Goal: Task Accomplishment & Management: Use online tool/utility

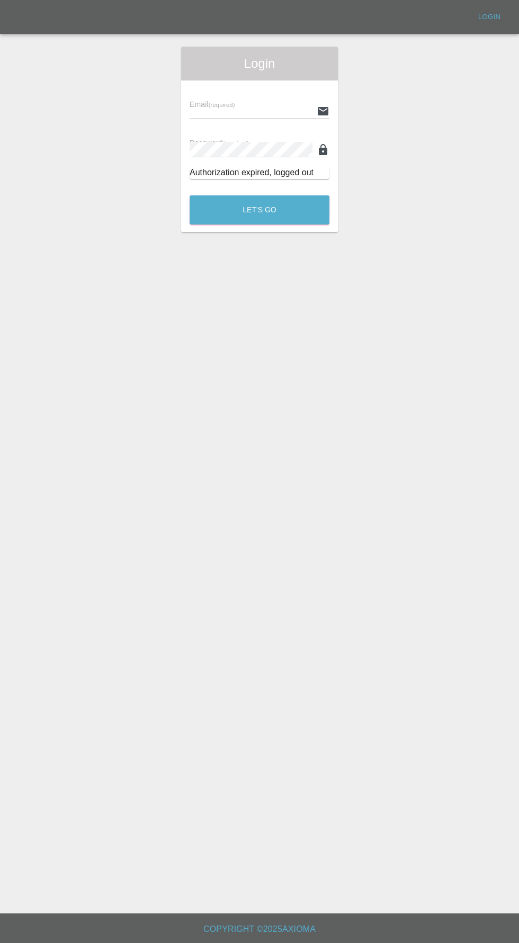
click at [242, 108] on input "text" at bounding box center [251, 110] width 123 height 15
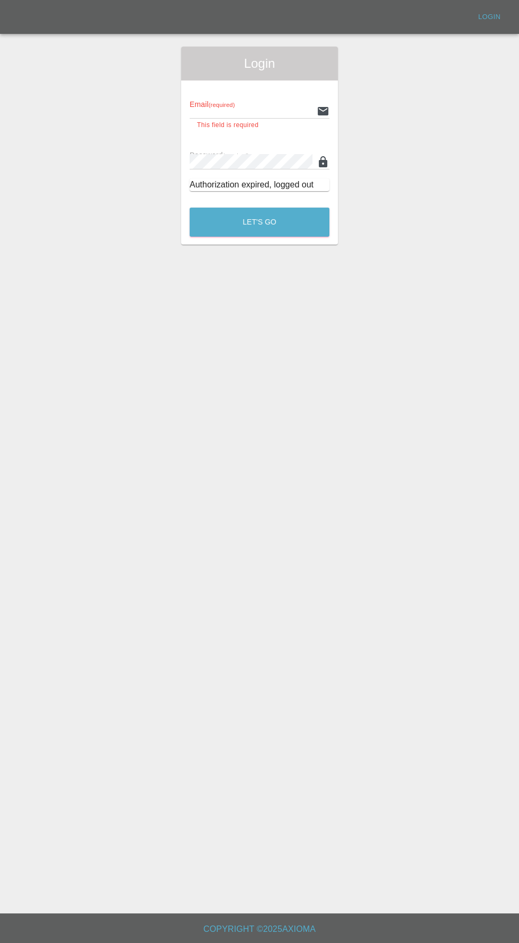
type input "[EMAIL_ADDRESS][DOMAIN_NAME]"
click at [190, 208] on button "Let's Go" at bounding box center [260, 222] width 140 height 29
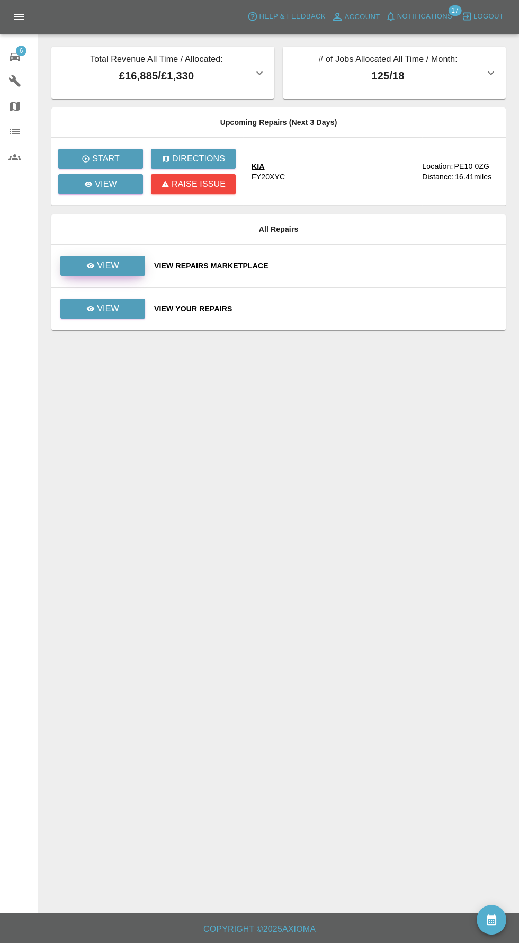
click at [109, 265] on p "View" at bounding box center [108, 265] width 22 height 13
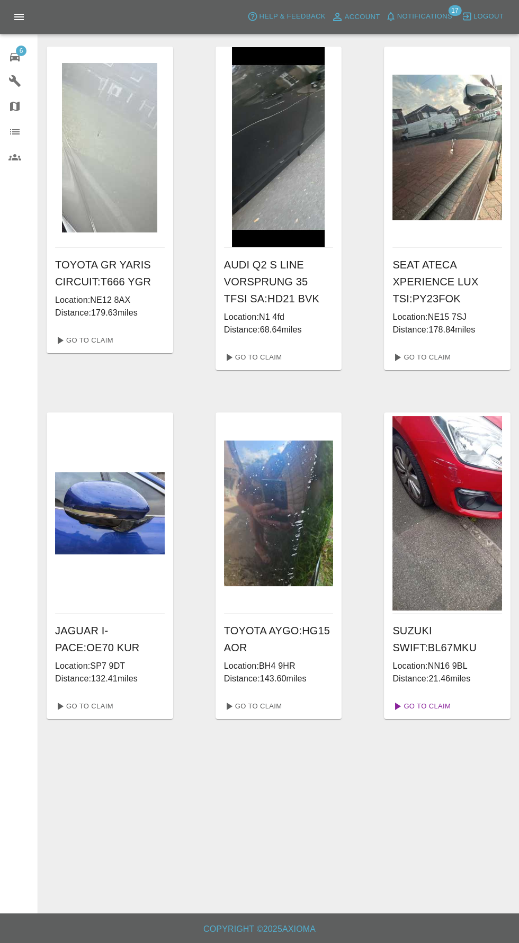
click at [446, 707] on link "Go To Claim" at bounding box center [420, 706] width 65 height 17
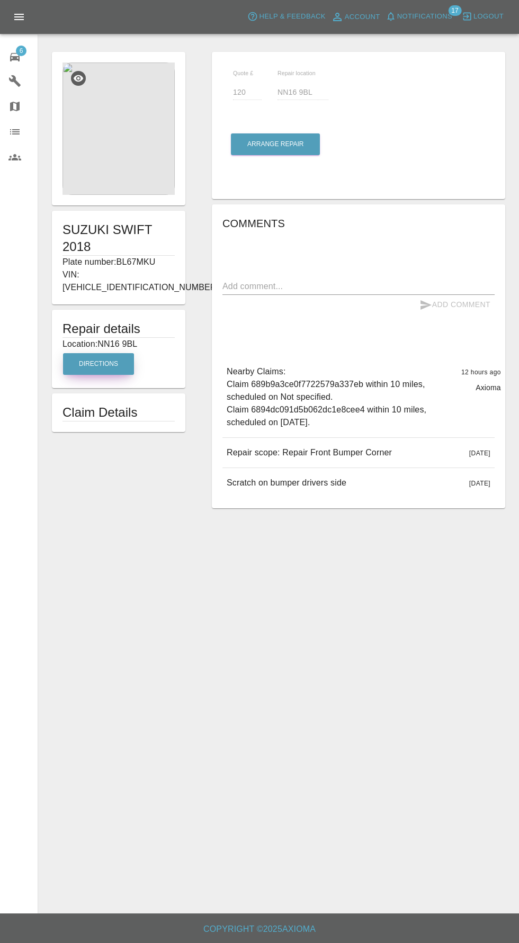
click at [99, 353] on button "Directions" at bounding box center [98, 364] width 71 height 22
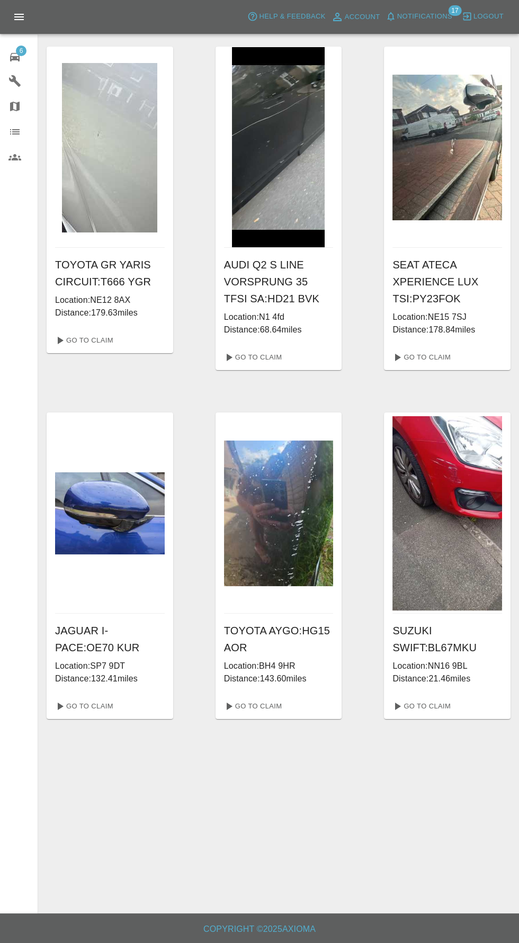
click at [23, 56] on div "6" at bounding box center [23, 55] width 30 height 15
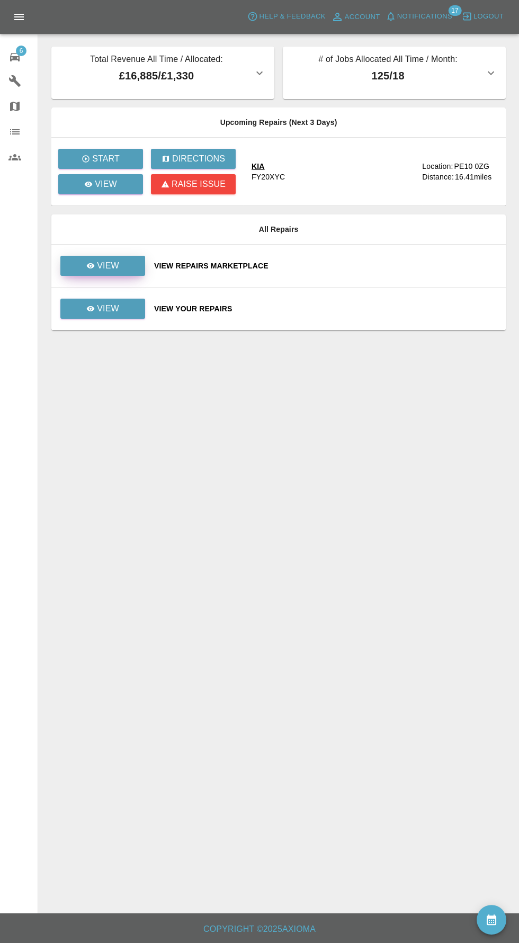
click at [106, 259] on p "View" at bounding box center [108, 265] width 22 height 13
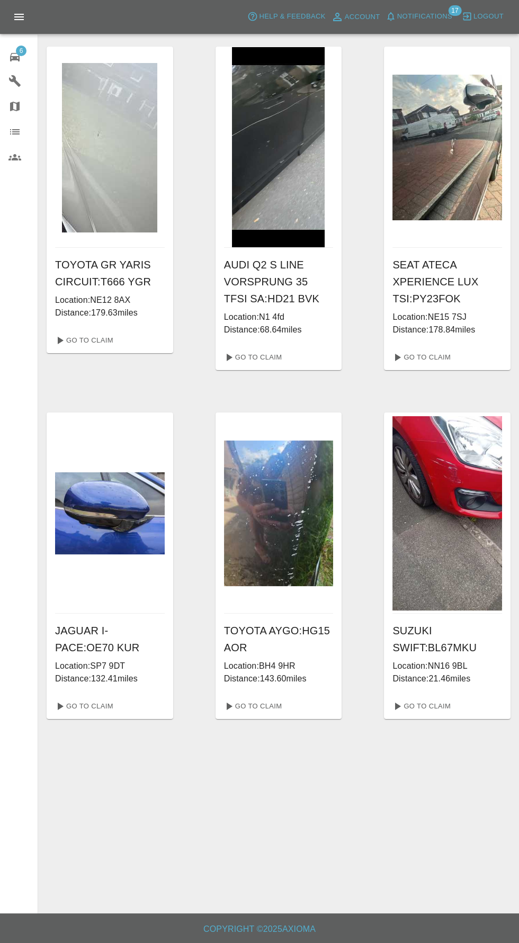
click at [25, 55] on div "6" at bounding box center [23, 55] width 30 height 15
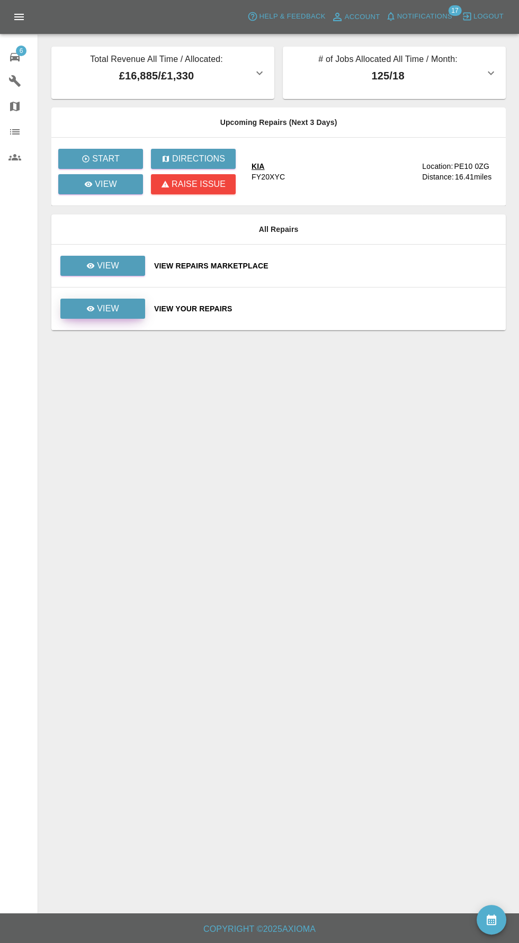
click at [110, 314] on p "View" at bounding box center [108, 308] width 22 height 13
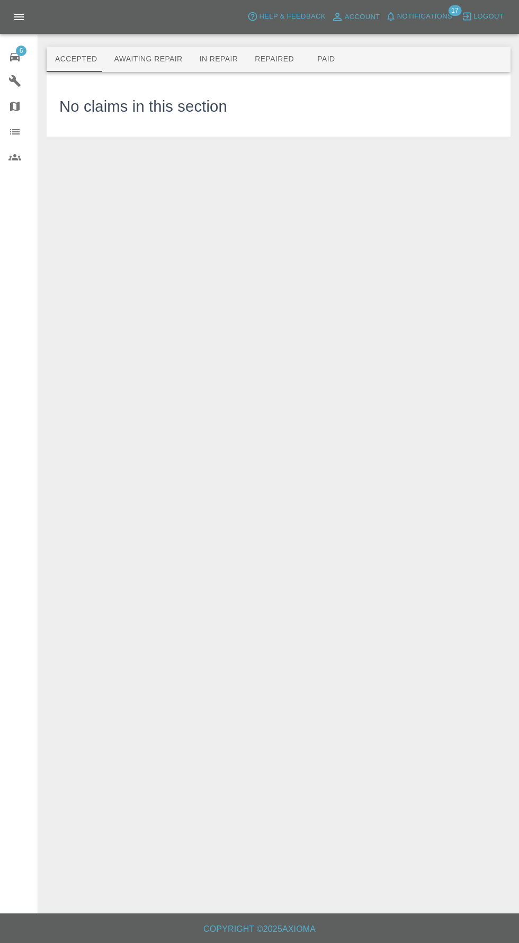
click at [129, 59] on button "Awaiting Repair" at bounding box center [147, 59] width 85 height 25
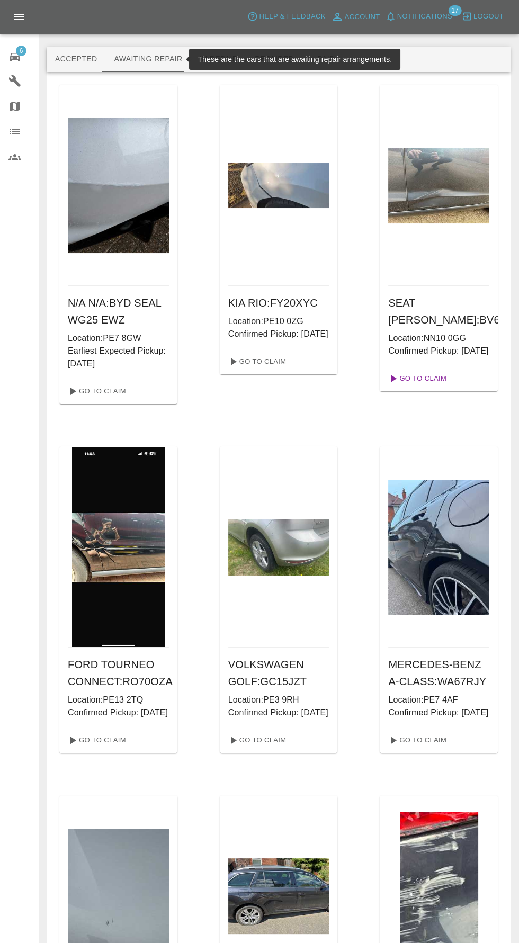
click at [430, 387] on link "Go To Claim" at bounding box center [416, 378] width 65 height 17
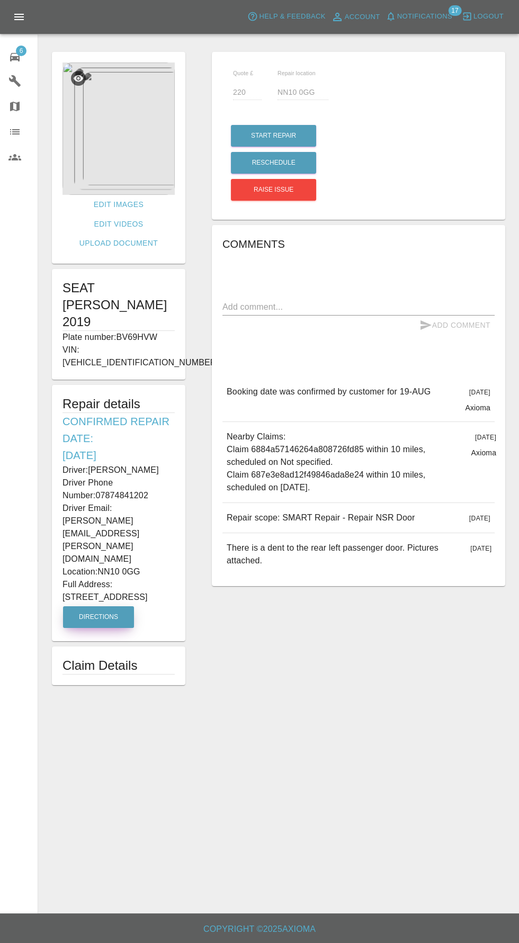
click at [110, 606] on button "Directions" at bounding box center [98, 617] width 71 height 22
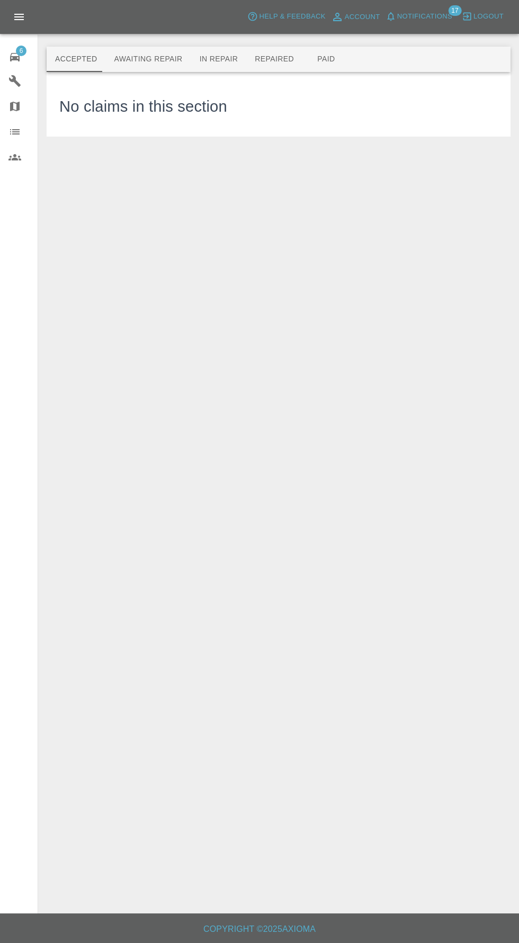
click at [21, 50] on span "6" at bounding box center [21, 51] width 11 height 11
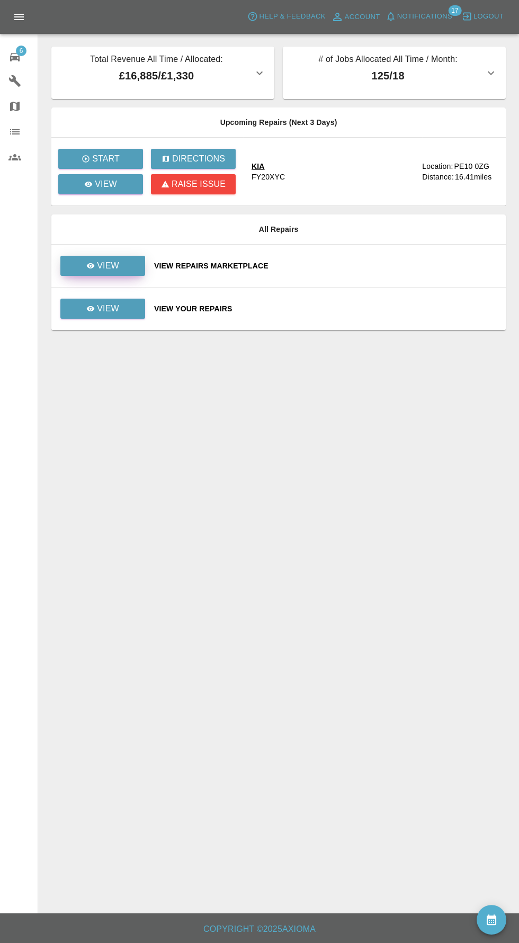
click at [108, 265] on p "View" at bounding box center [108, 265] width 22 height 13
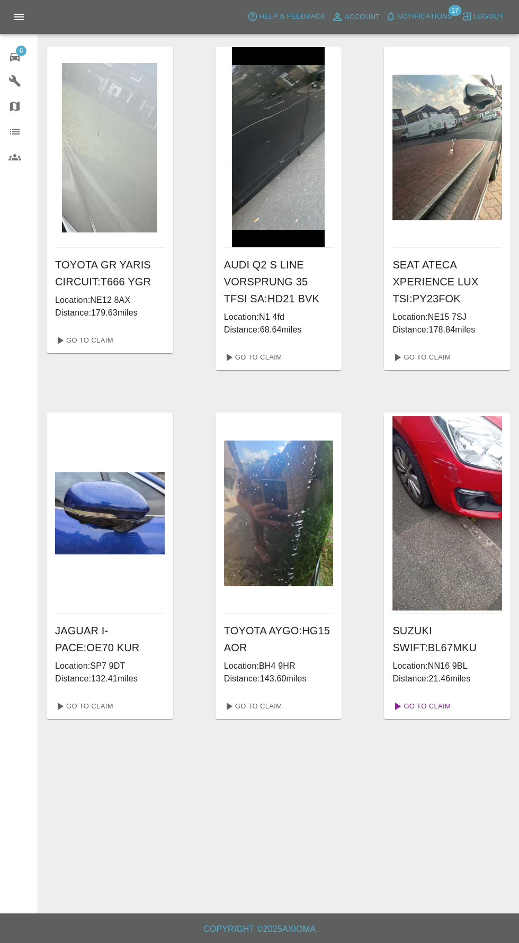
click at [448, 703] on link "Go To Claim" at bounding box center [420, 706] width 65 height 17
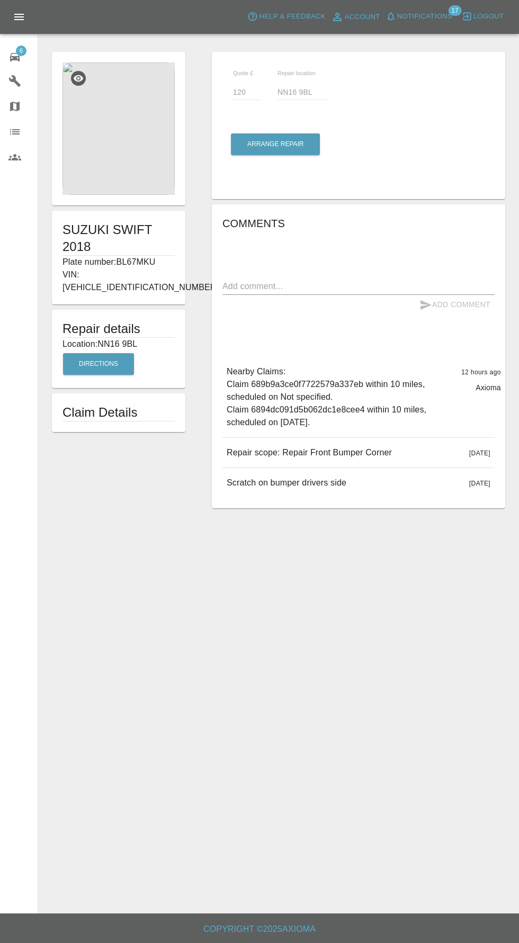
click at [149, 141] on img at bounding box center [118, 128] width 112 height 132
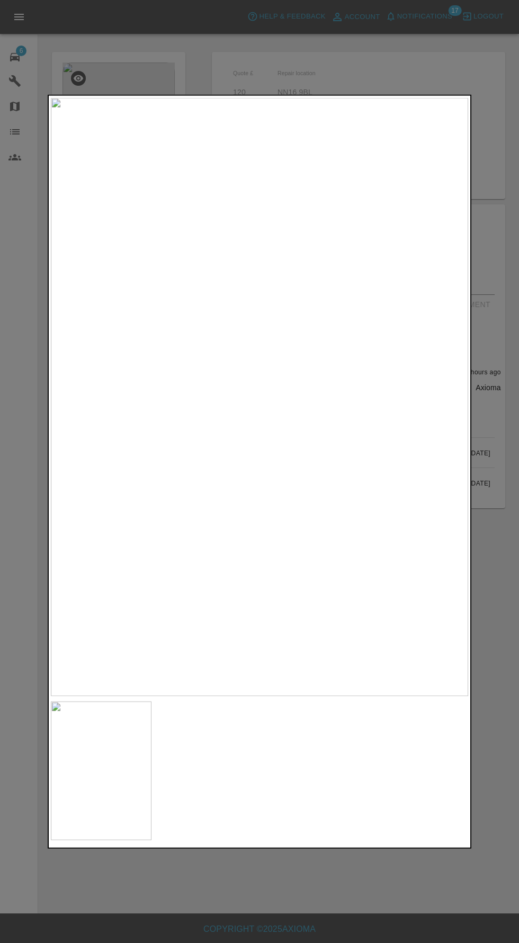
click at [416, 892] on div at bounding box center [259, 471] width 519 height 943
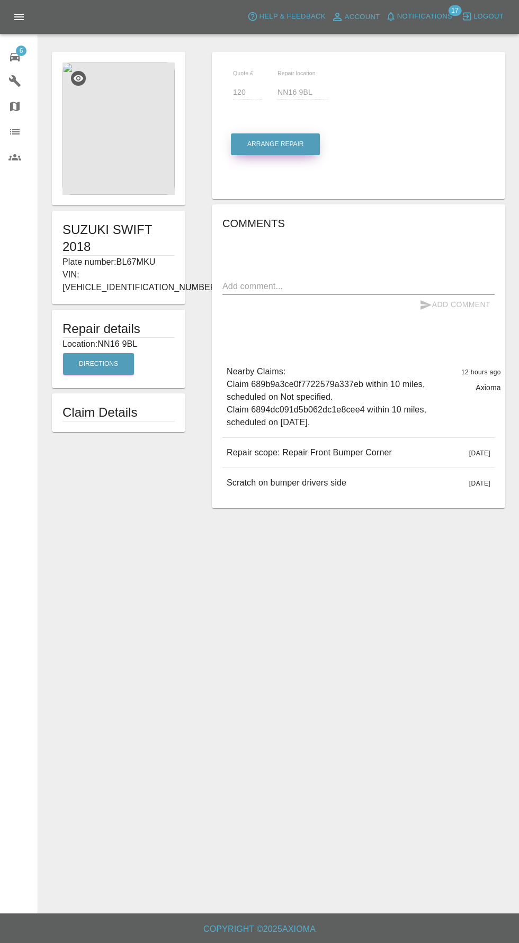
click at [286, 143] on button "Arrange Repair" at bounding box center [275, 144] width 89 height 22
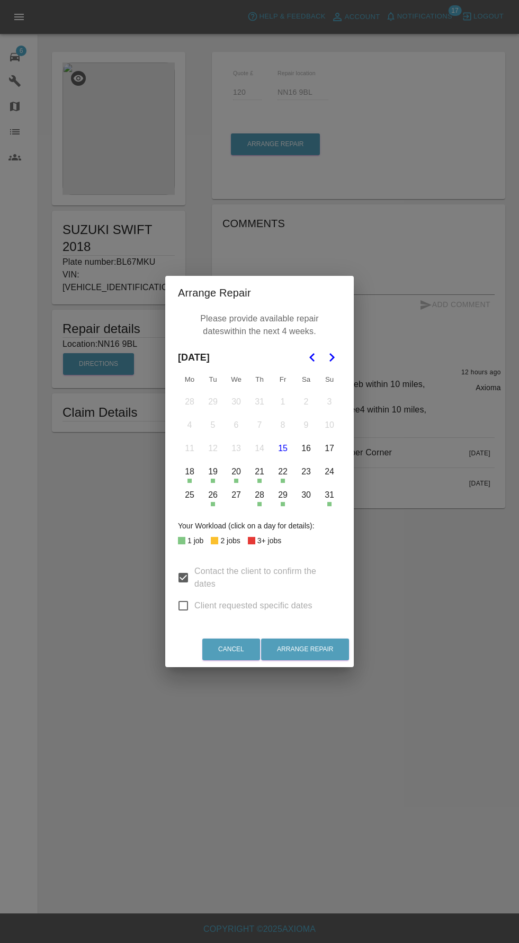
click at [212, 472] on button "19" at bounding box center [213, 472] width 22 height 22
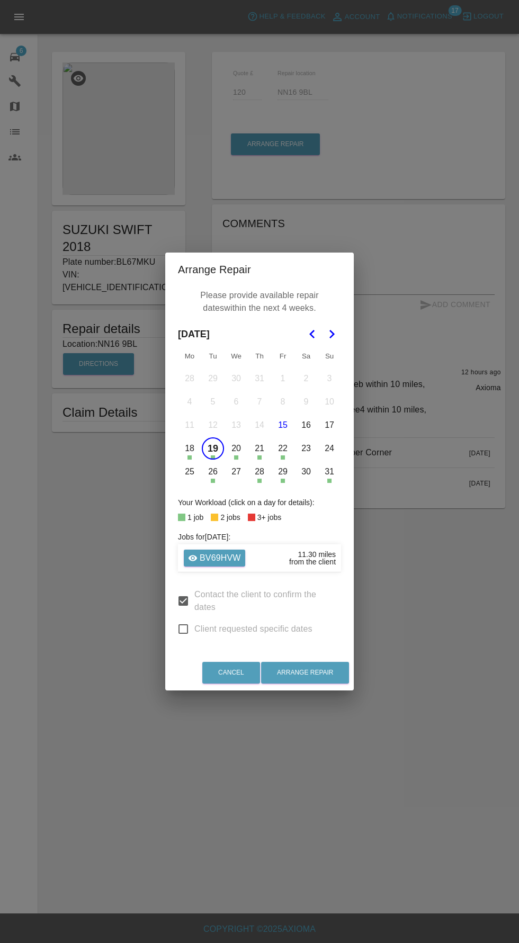
click at [335, 330] on icon "Go to the Next Month" at bounding box center [331, 334] width 13 height 13
click at [212, 402] on button "9" at bounding box center [213, 402] width 22 height 22
click at [236, 402] on button "10" at bounding box center [236, 402] width 22 height 22
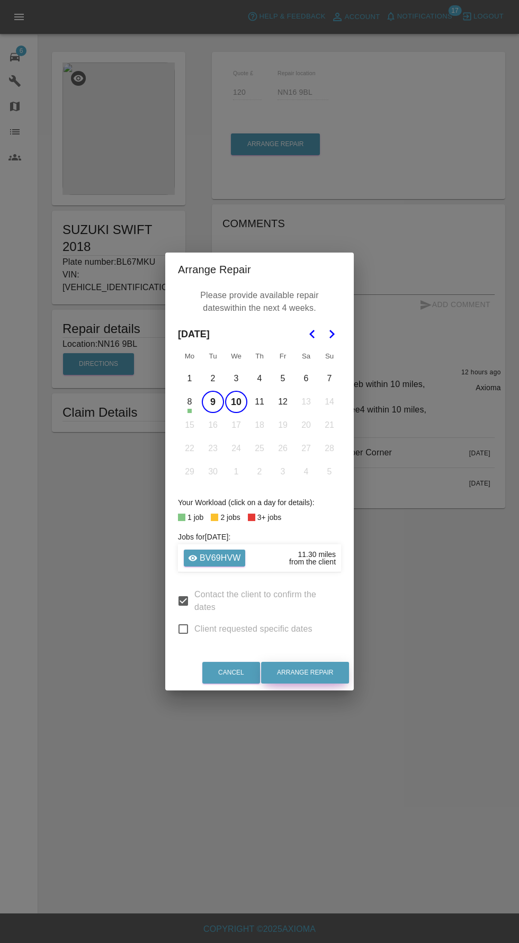
click at [332, 678] on button "Arrange Repair" at bounding box center [305, 673] width 88 height 22
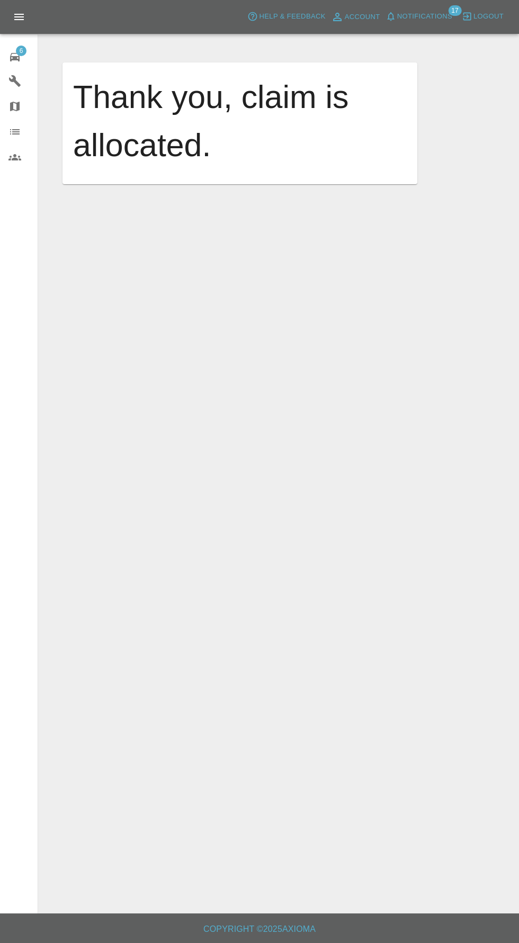
click at [418, 15] on span "Notifications" at bounding box center [424, 17] width 55 height 12
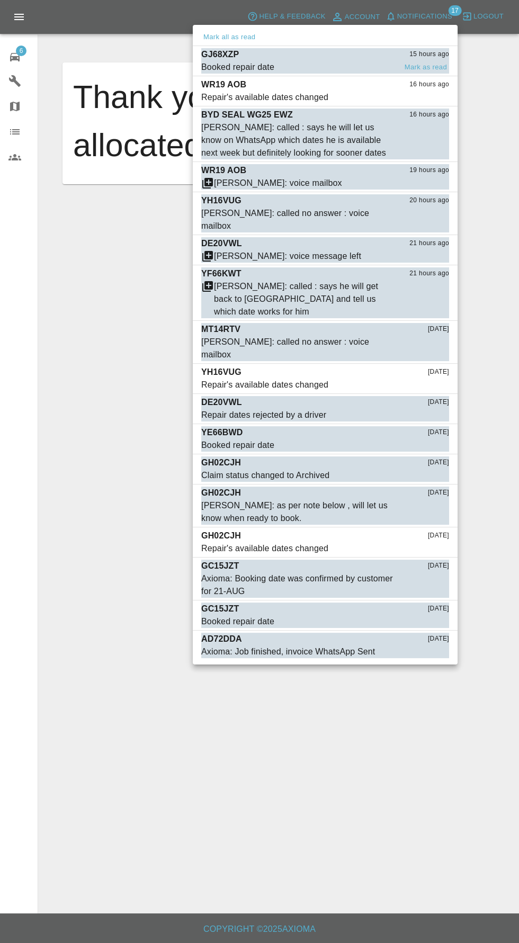
click at [362, 67] on span "Booked repair date" at bounding box center [298, 67] width 195 height 13
